Goal: Transaction & Acquisition: Purchase product/service

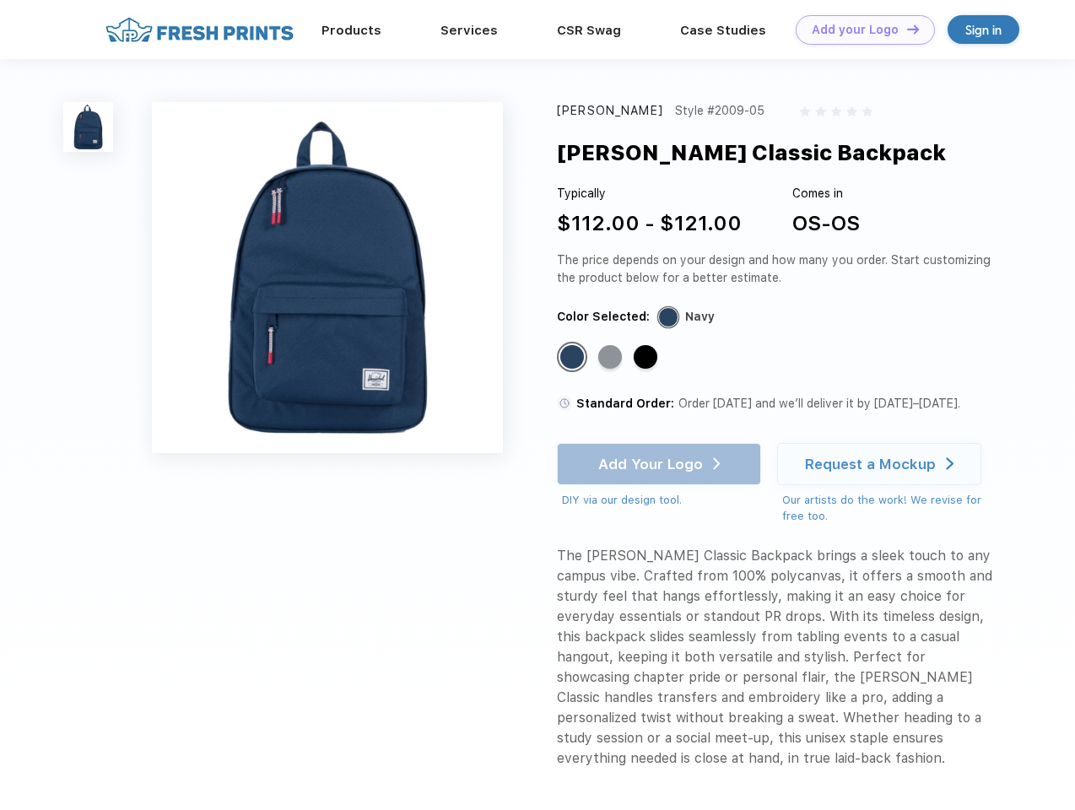
click at [859, 30] on link "Add your Logo Design Tool" at bounding box center [864, 30] width 139 height 30
click at [0, 0] on div "Design Tool" at bounding box center [0, 0] width 0 height 0
click at [905, 29] on link "Add your Logo Design Tool" at bounding box center [864, 30] width 139 height 30
click at [89, 127] on img at bounding box center [88, 127] width 50 height 50
click at [574, 358] on div "Standard Color" at bounding box center [572, 357] width 24 height 24
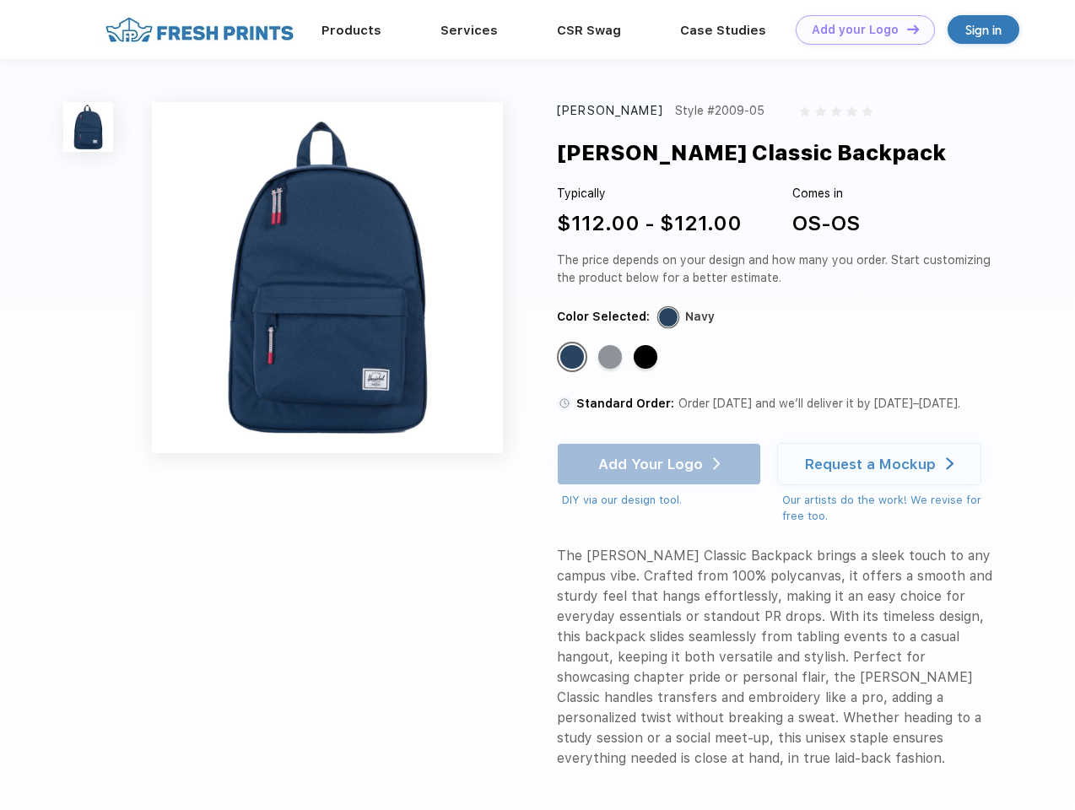
click at [612, 358] on div "Standard Color" at bounding box center [610, 357] width 24 height 24
click at [647, 358] on div "Standard Color" at bounding box center [645, 357] width 24 height 24
click at [660, 464] on div "Add Your Logo DIY via our design tool. Ah shoot! This product isn't up in our d…" at bounding box center [659, 476] width 204 height 66
click at [881, 464] on div "Request a Mockup" at bounding box center [870, 464] width 131 height 17
